Goal: Obtain resource: Download file/media

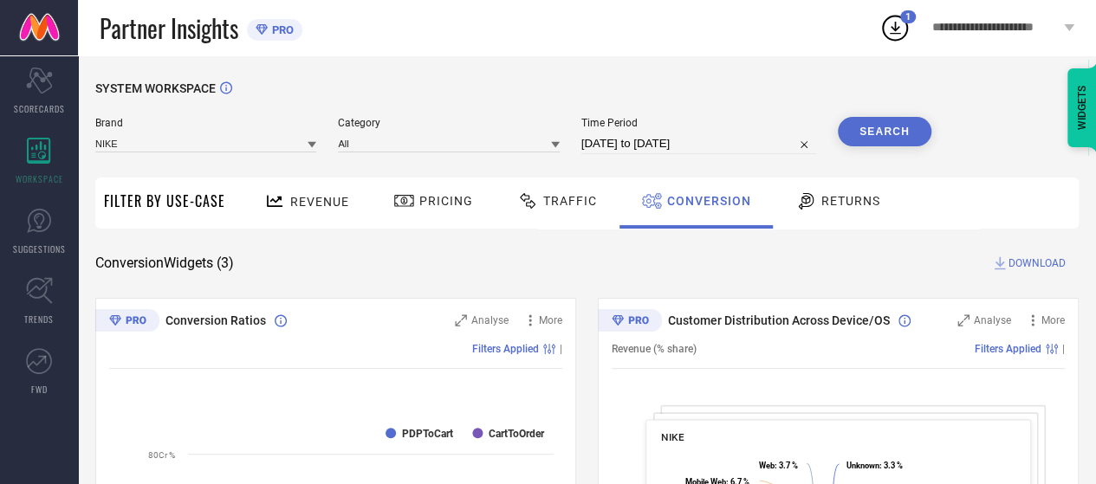
click at [878, 126] on button "Search" at bounding box center [885, 131] width 94 height 29
select select "8"
select select "2025"
select select "9"
select select "2025"
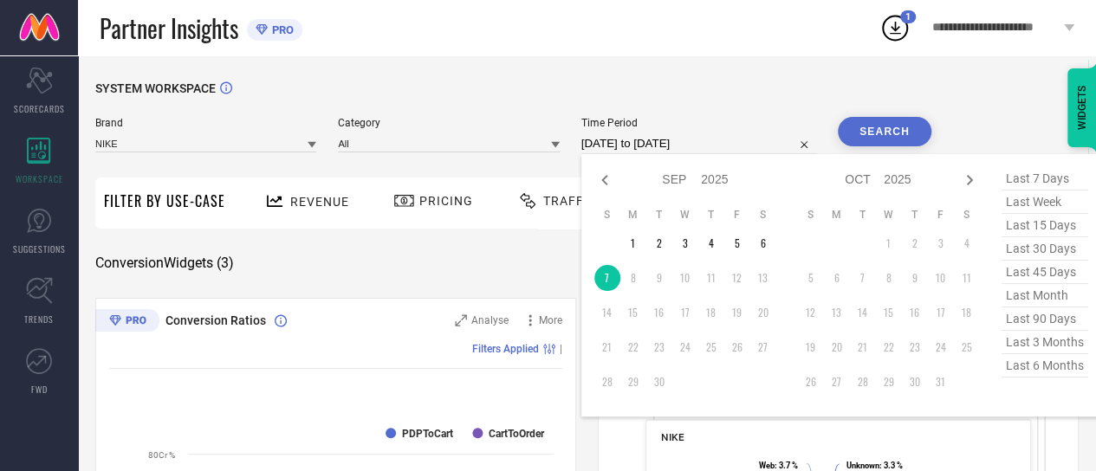
click at [650, 134] on input "[DATE] to [DATE]" at bounding box center [698, 143] width 235 height 21
click at [736, 245] on td "5" at bounding box center [737, 243] width 26 height 26
type input "[DATE] to [DATE]"
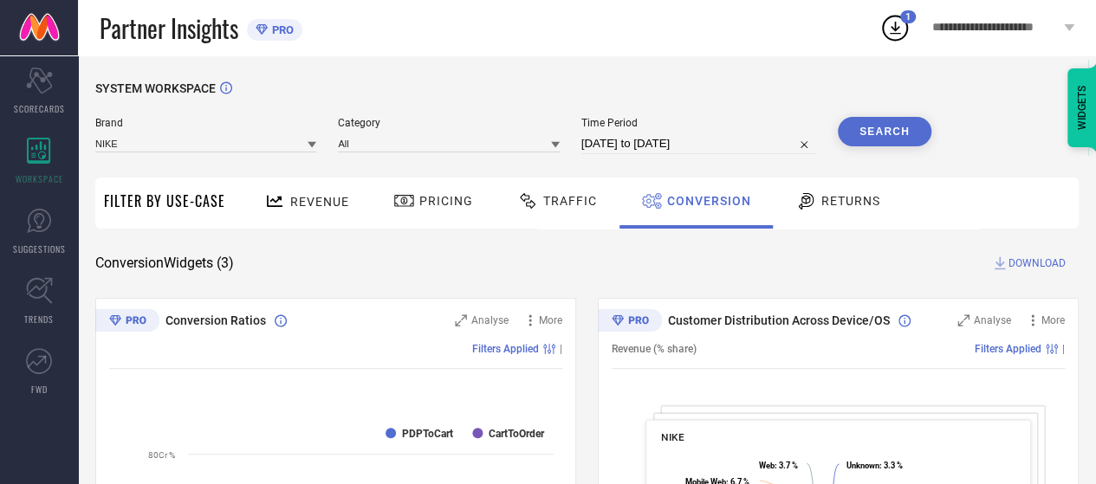
click at [885, 120] on button "Search" at bounding box center [885, 131] width 94 height 29
select select "8"
select select "2025"
select select "9"
select select "2025"
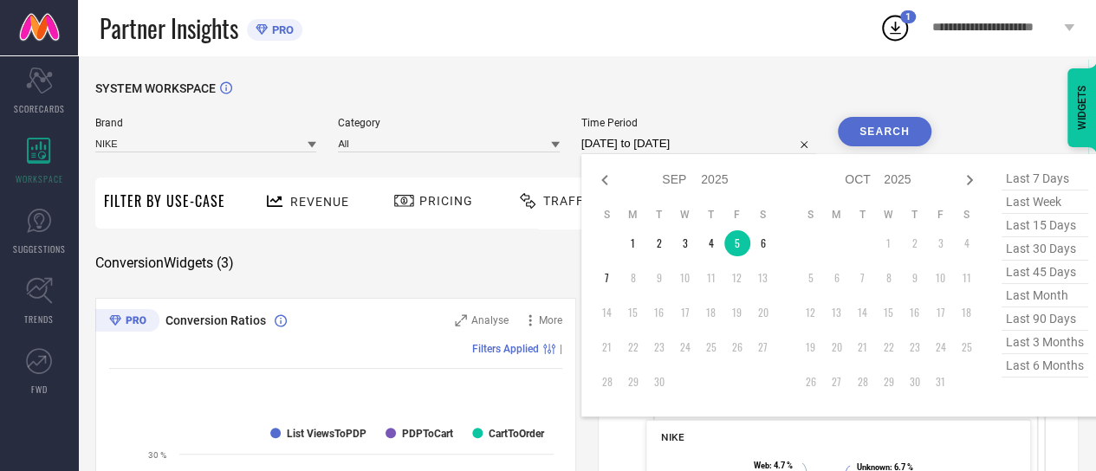
click at [685, 151] on input "[DATE] to [DATE]" at bounding box center [698, 143] width 235 height 21
click at [609, 282] on td "7" at bounding box center [607, 278] width 26 height 26
type input "[DATE] to [DATE]"
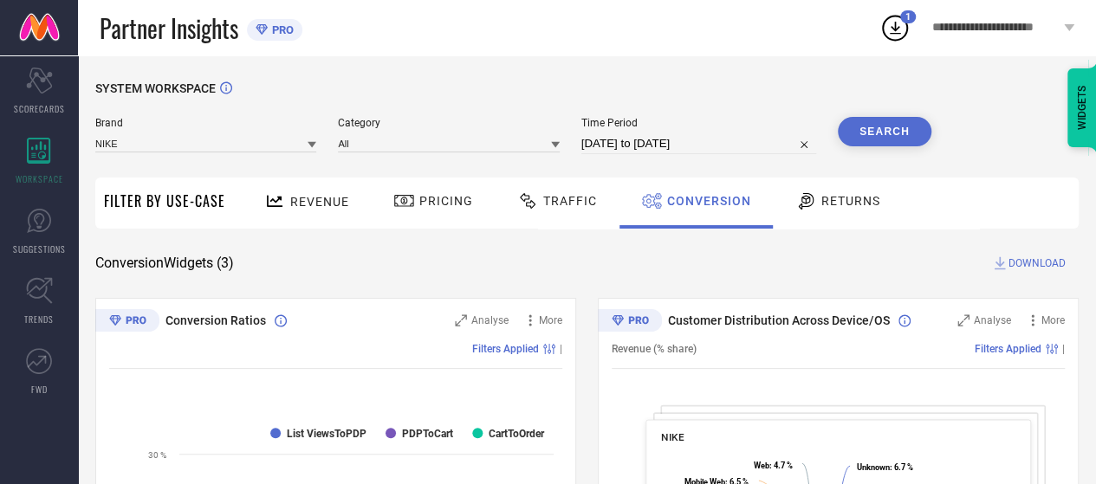
click at [887, 125] on button "Search" at bounding box center [885, 131] width 94 height 29
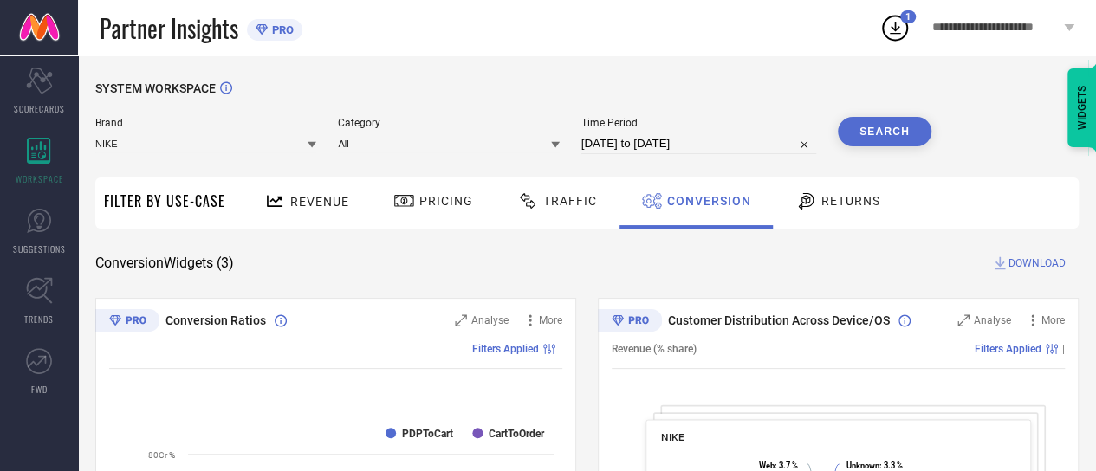
click at [646, 135] on input "[DATE] to [DATE]" at bounding box center [698, 143] width 235 height 21
select select "8"
select select "2025"
select select "9"
select select "2025"
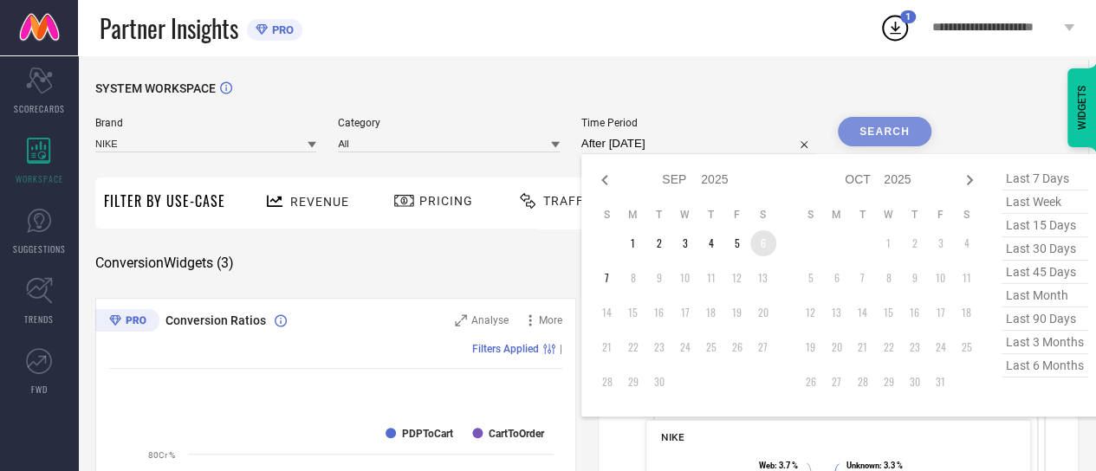
click at [764, 249] on td "6" at bounding box center [763, 243] width 26 height 26
type input "[DATE] to [DATE]"
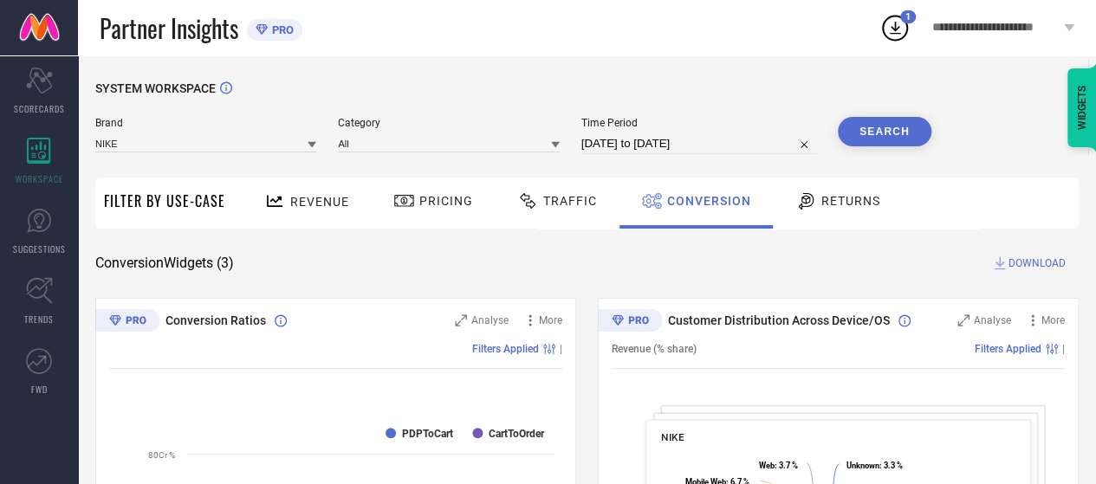
click at [906, 121] on button "Search" at bounding box center [885, 131] width 94 height 29
click at [1032, 264] on span "DOWNLOAD" at bounding box center [1036, 263] width 57 height 17
select select "8"
select select "2025"
select select "9"
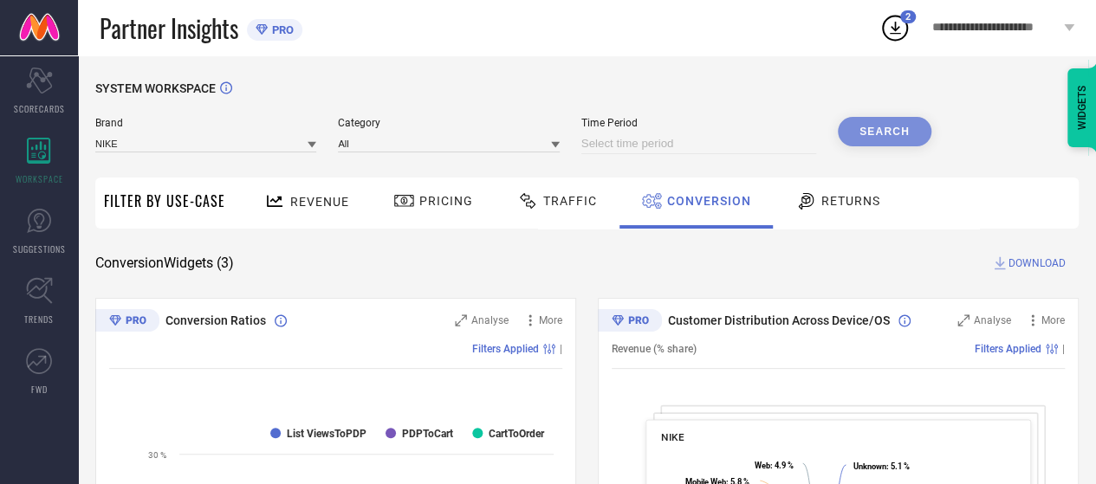
select select "2025"
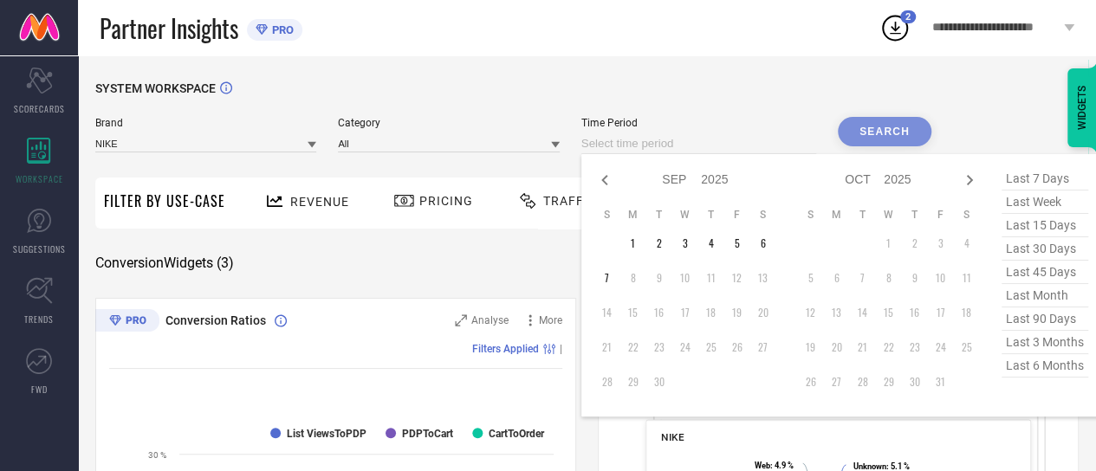
click at [712, 154] on div "Jan Feb Mar Apr May Jun [DATE] Aug Sep Oct Nov [DATE] 2016 2017 2018 2019 2020 …" at bounding box center [698, 143] width 235 height 21
click at [604, 289] on td "7" at bounding box center [607, 278] width 26 height 26
type input "[DATE] to [DATE]"
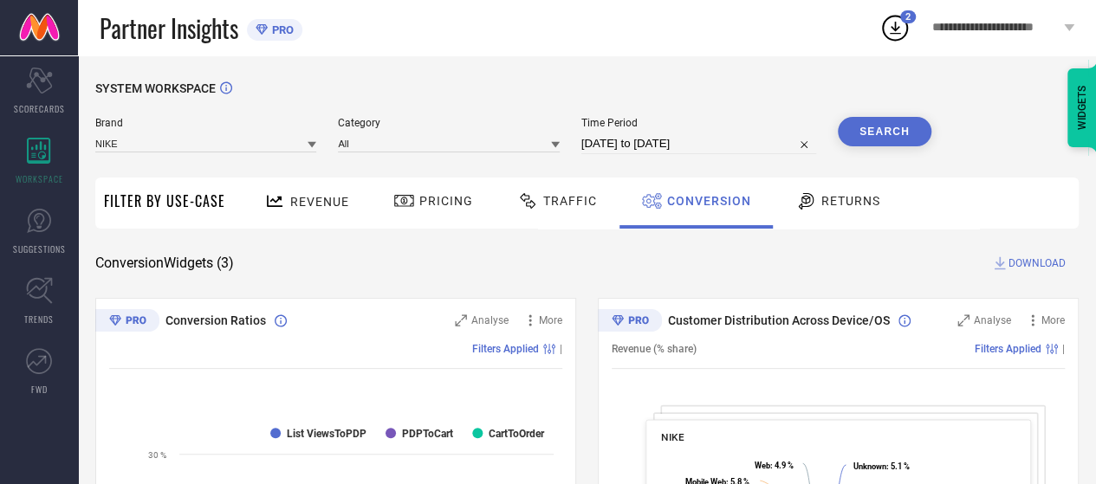
click at [878, 145] on button "Search" at bounding box center [885, 131] width 94 height 29
click at [902, 126] on button "Search" at bounding box center [885, 131] width 94 height 29
click at [1029, 260] on span "DOWNLOAD" at bounding box center [1036, 263] width 57 height 17
click at [681, 221] on div "Conversion" at bounding box center [695, 203] width 153 height 51
